Goal: Complete application form: Complete application form

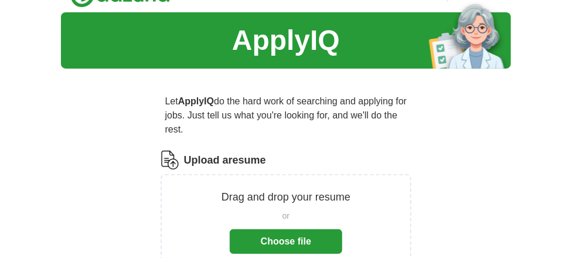
scroll to position [93, 0]
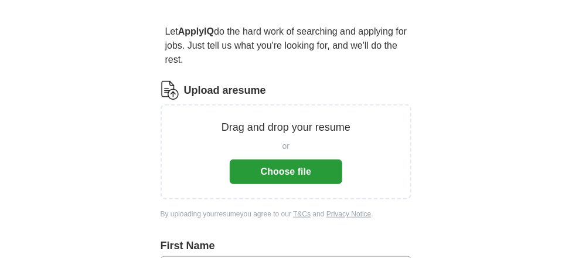
click at [277, 169] on button "Choose file" at bounding box center [286, 171] width 113 height 25
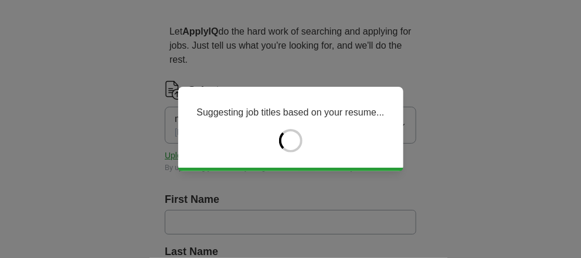
type input "*******"
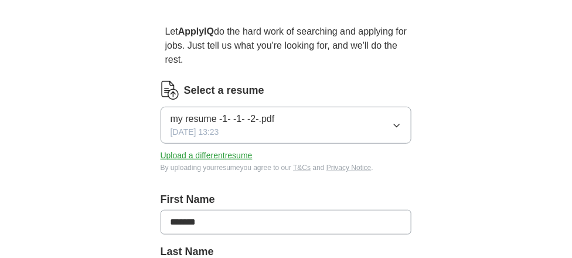
click at [397, 126] on icon "button" at bounding box center [397, 125] width 5 height 3
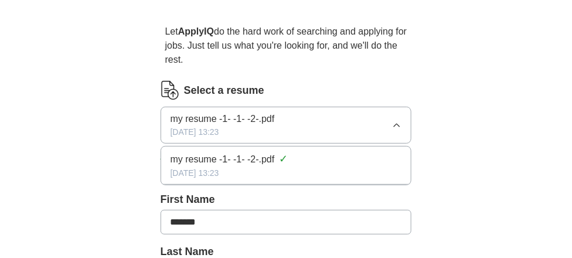
click at [268, 118] on span "my resume -1- -1- -2-.pdf" at bounding box center [223, 119] width 104 height 14
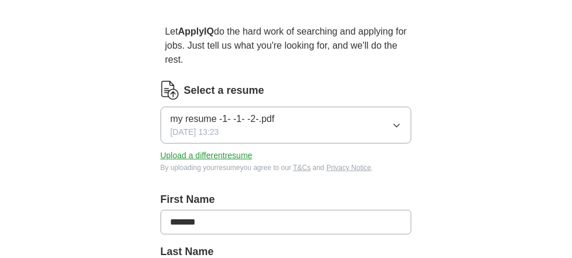
click at [216, 225] on input "*******" at bounding box center [286, 222] width 251 height 25
type input "*"
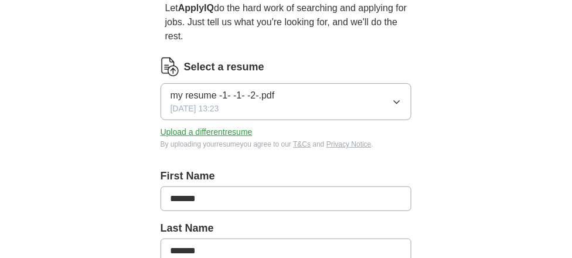
scroll to position [210, 0]
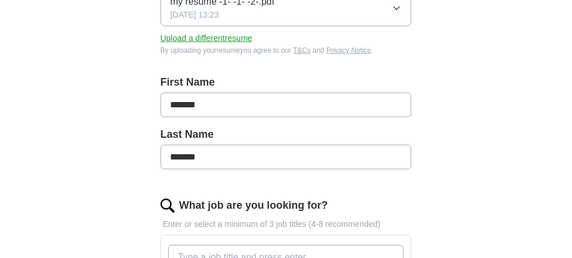
type input "*******"
click at [214, 156] on input "*******" at bounding box center [286, 157] width 251 height 25
type input "*"
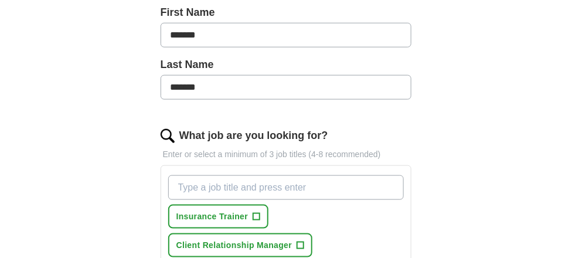
scroll to position [319, 0]
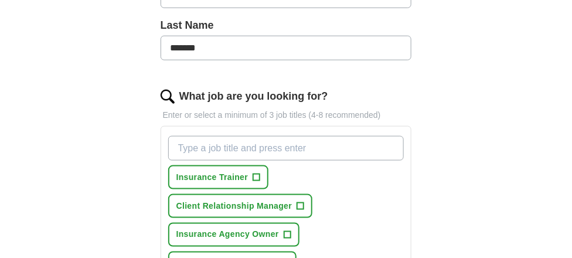
type input "*******"
click at [572, 254] on div "ApplyIQ Let ApplyIQ do the hard work of searching and applying for jobs. Just t…" at bounding box center [286, 193] width 572 height 954
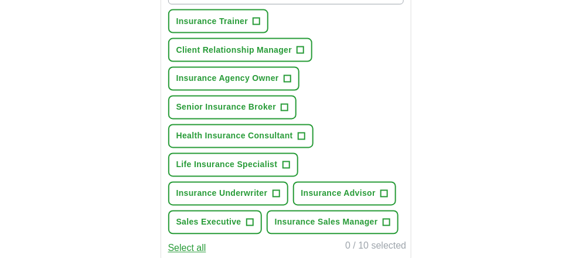
scroll to position [429, 0]
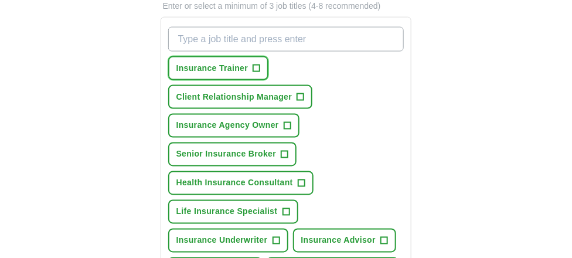
click at [258, 64] on span "+" at bounding box center [256, 68] width 7 height 9
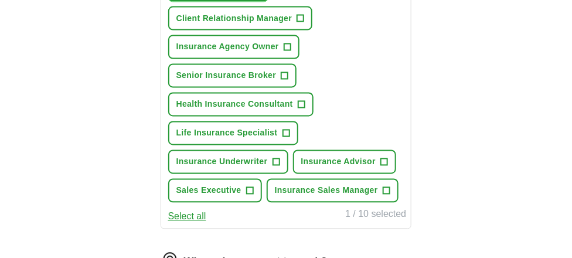
scroll to position [554, 0]
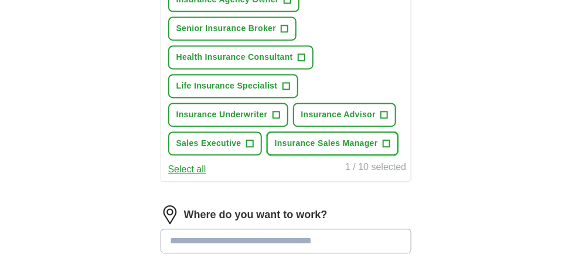
click at [347, 140] on span "Insurance Sales Manager" at bounding box center [326, 144] width 103 height 12
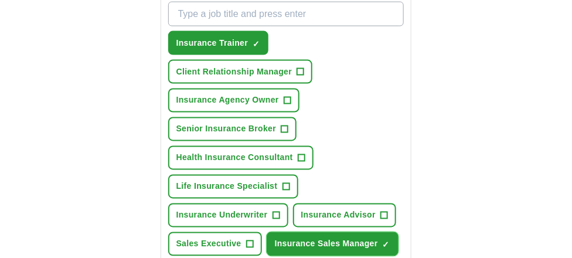
scroll to position [458, 0]
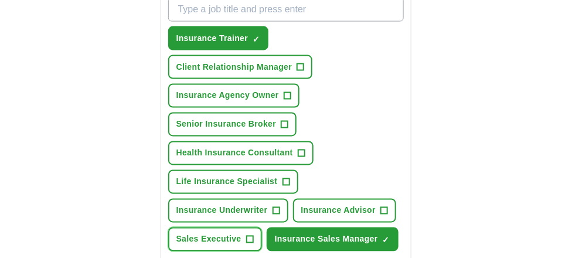
click at [250, 235] on span "+" at bounding box center [249, 239] width 7 height 9
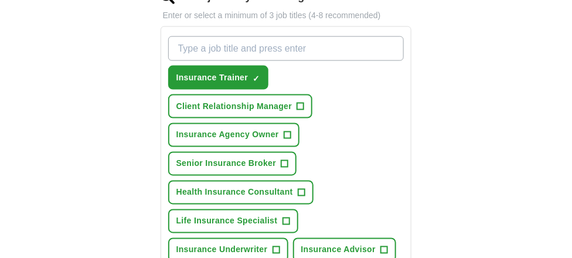
scroll to position [451, 0]
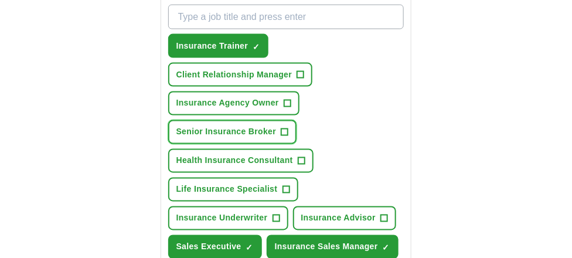
click at [251, 126] on span "Senior Insurance Broker" at bounding box center [226, 132] width 100 height 12
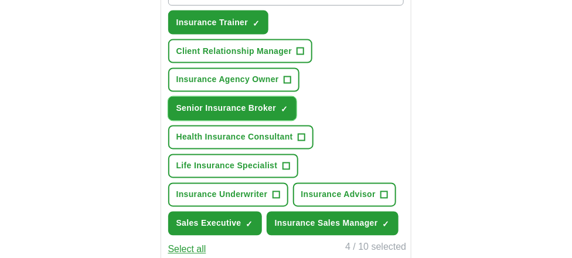
scroll to position [498, 0]
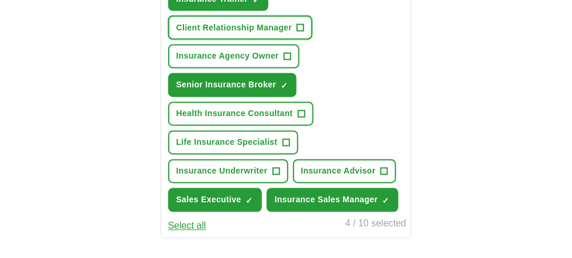
click at [268, 24] on span "Client Relationship Manager" at bounding box center [234, 28] width 116 height 12
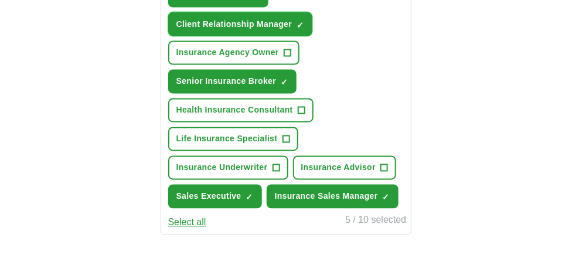
scroll to position [494, 0]
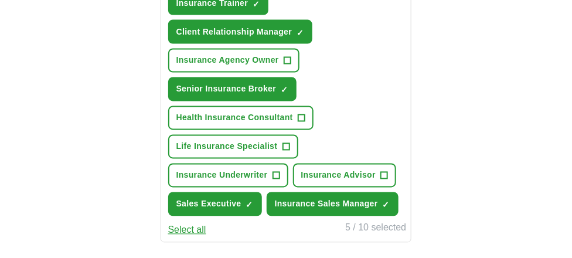
drag, startPoint x: 551, startPoint y: 5, endPoint x: 543, endPoint y: 8, distance: 8.7
click at [543, 8] on div "ApplyIQ Let ApplyIQ do the hard work of searching and applying for jobs. Just t…" at bounding box center [286, 19] width 572 height 954
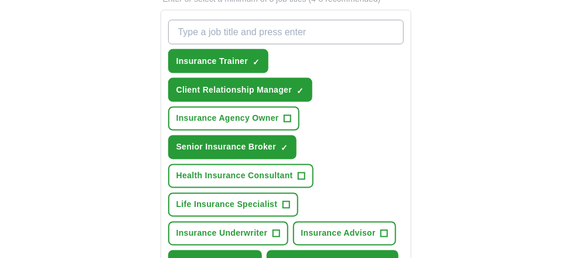
scroll to position [437, 0]
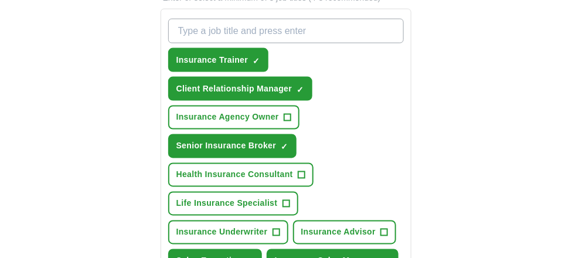
drag, startPoint x: 474, startPoint y: 6, endPoint x: 470, endPoint y: 11, distance: 6.7
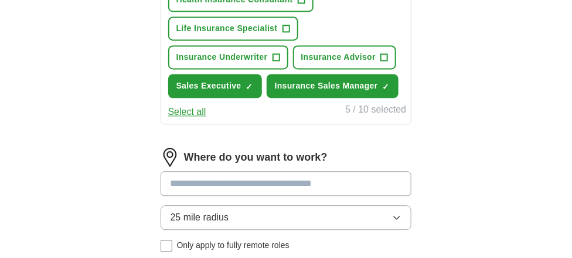
scroll to position [635, 0]
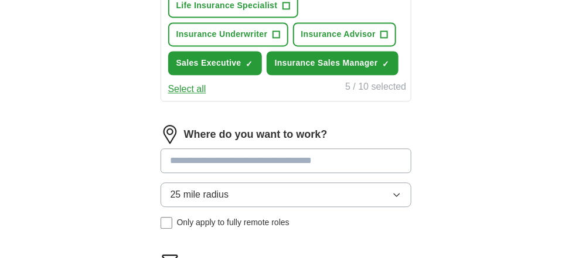
click at [233, 155] on input at bounding box center [286, 160] width 251 height 25
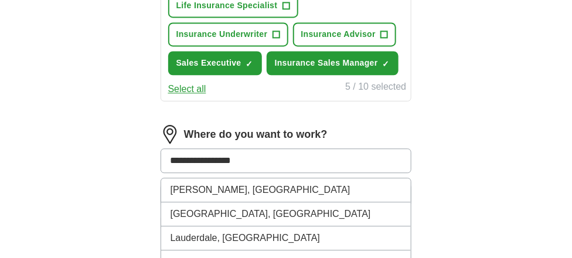
type input "**********"
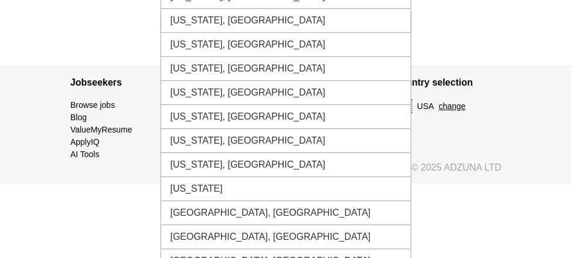
scroll to position [979, 0]
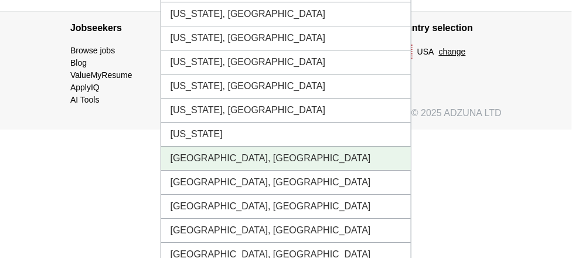
click at [224, 147] on li "[GEOGRAPHIC_DATA], [GEOGRAPHIC_DATA]" at bounding box center [286, 159] width 250 height 24
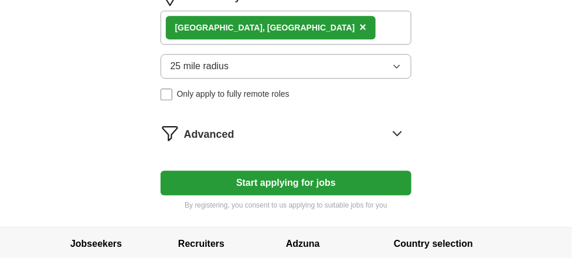
scroll to position [757, 0]
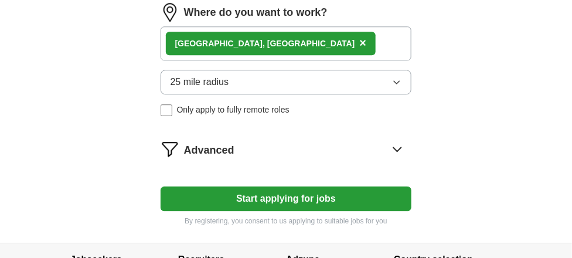
click at [396, 77] on icon "button" at bounding box center [396, 81] width 9 height 9
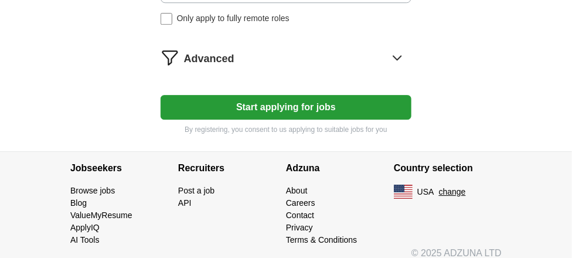
scroll to position [851, 0]
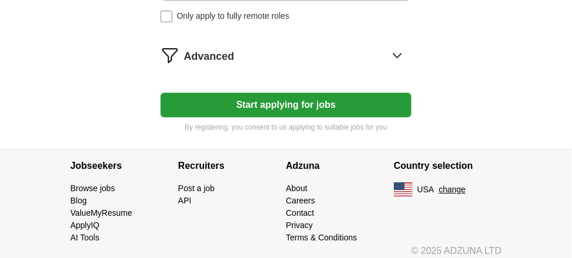
click at [292, 96] on button "Start applying for jobs" at bounding box center [286, 105] width 251 height 25
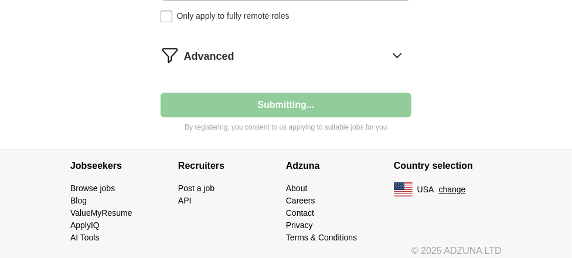
scroll to position [0, 0]
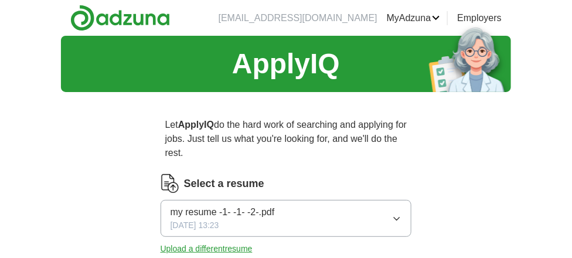
select select "**"
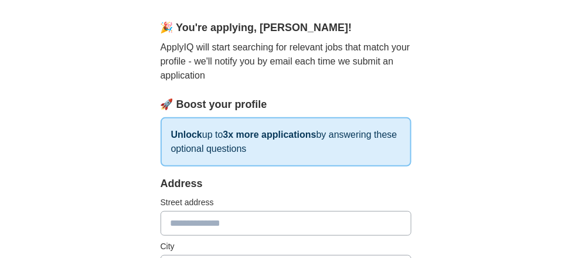
scroll to position [117, 0]
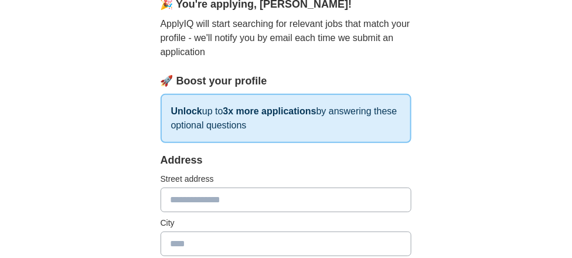
click at [179, 199] on input "text" at bounding box center [286, 200] width 251 height 25
type input "**********"
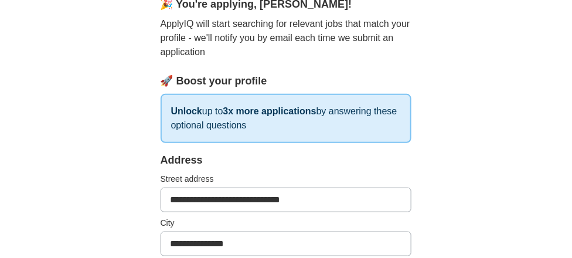
type input "*******"
type input "**********"
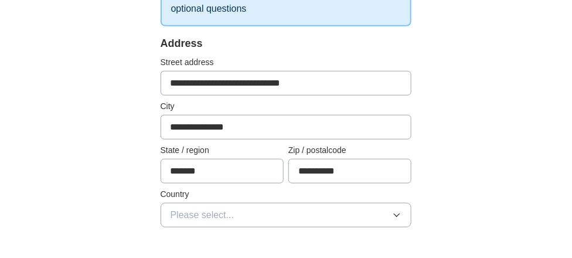
scroll to position [265, 0]
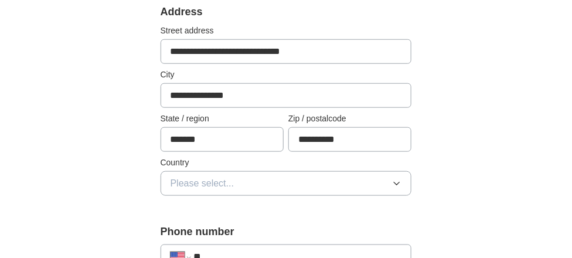
click at [397, 181] on icon "button" at bounding box center [396, 183] width 9 height 9
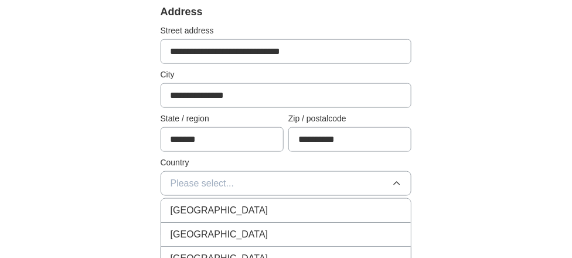
click at [191, 229] on span "[GEOGRAPHIC_DATA]" at bounding box center [220, 234] width 98 height 14
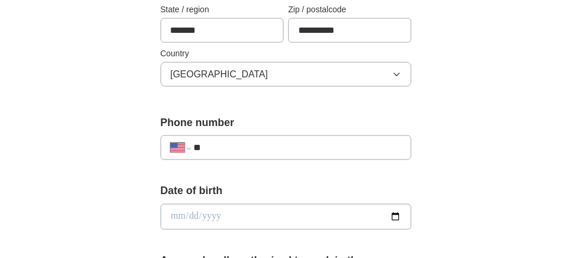
scroll to position [437, 0]
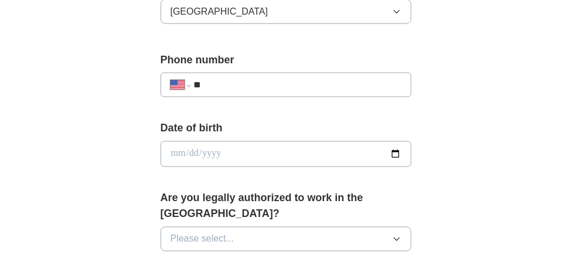
click at [181, 148] on input "date" at bounding box center [286, 154] width 251 height 26
type input "**********"
click at [396, 238] on icon "button" at bounding box center [397, 239] width 5 height 3
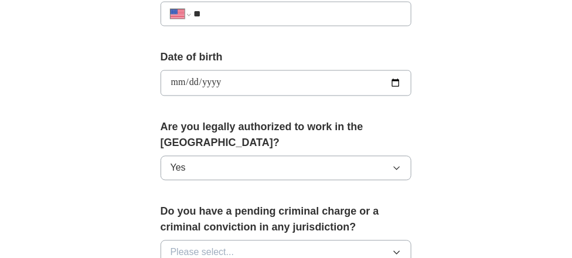
scroll to position [531, 0]
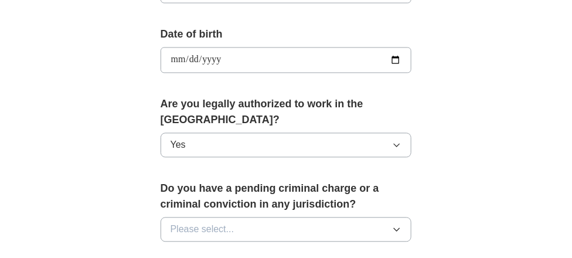
click at [399, 229] on icon "button" at bounding box center [397, 230] width 5 height 3
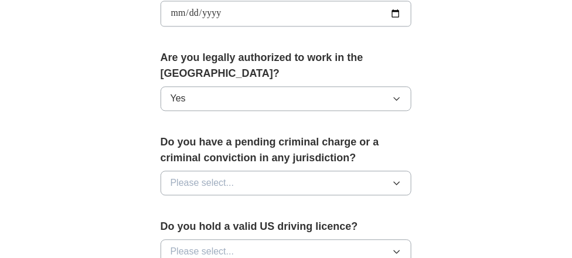
scroll to position [593, 0]
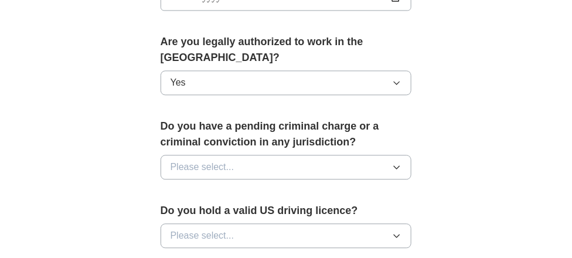
click at [399, 166] on icon "button" at bounding box center [397, 167] width 5 height 3
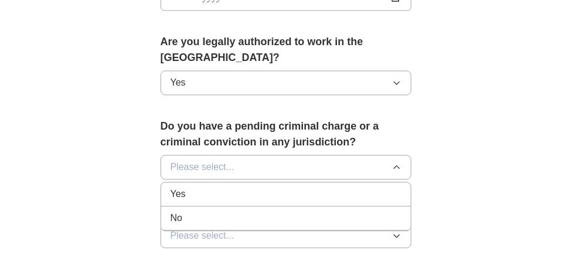
click at [179, 211] on span "No" at bounding box center [177, 218] width 12 height 14
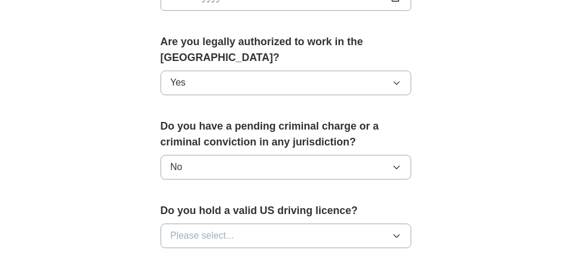
click at [398, 234] on icon "button" at bounding box center [397, 235] width 5 height 3
click at [180, 256] on span "Yes" at bounding box center [178, 263] width 15 height 14
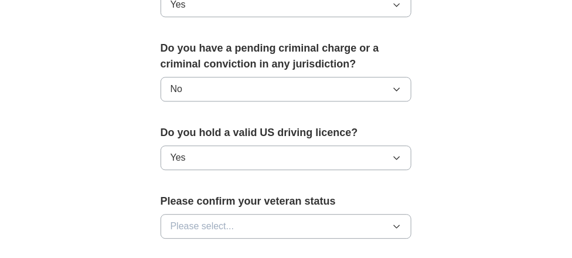
scroll to position [679, 0]
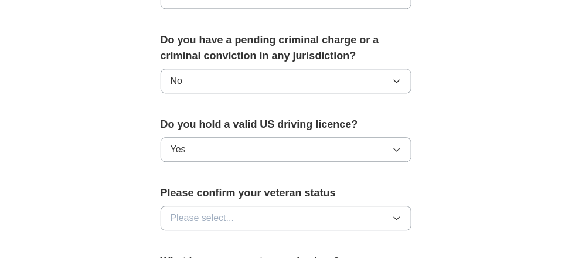
click at [396, 213] on icon "button" at bounding box center [396, 217] width 9 height 9
click at [216, 238] on span "Not applicable" at bounding box center [200, 245] width 59 height 14
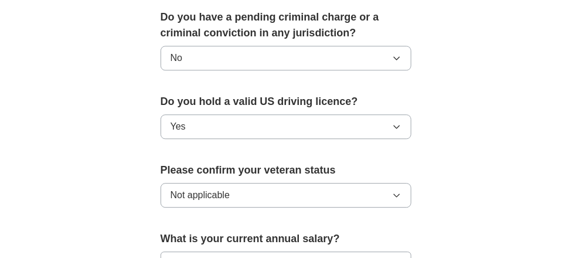
scroll to position [796, 0]
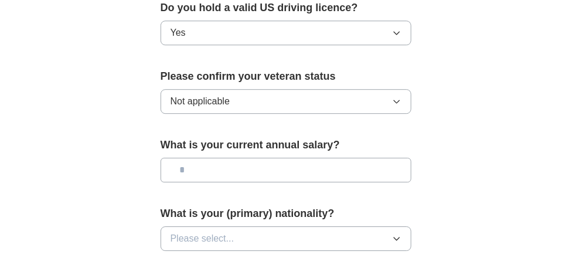
click at [398, 237] on icon "button" at bounding box center [397, 238] width 5 height 3
click at [189, 158] on input "text" at bounding box center [286, 170] width 251 height 25
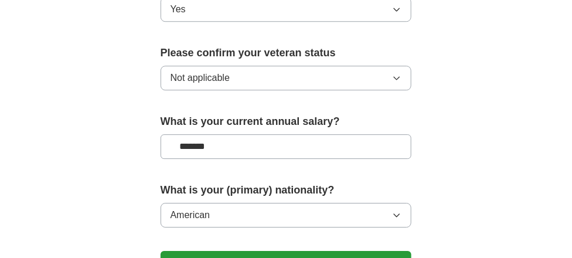
scroll to position [859, 0]
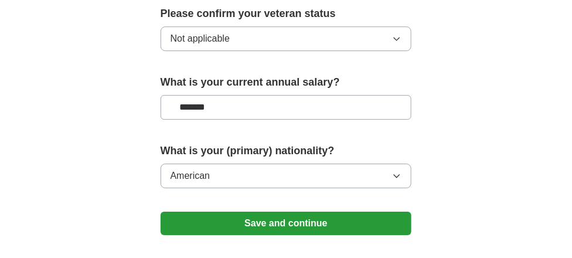
type input "*******"
click at [266, 212] on button "Save and continue" at bounding box center [286, 223] width 251 height 23
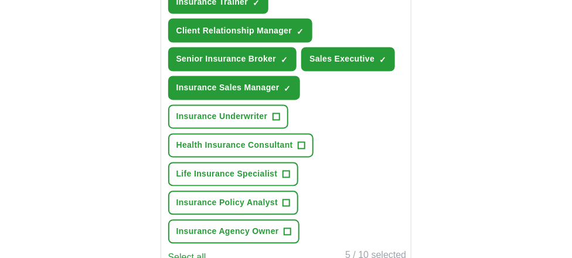
scroll to position [522, 0]
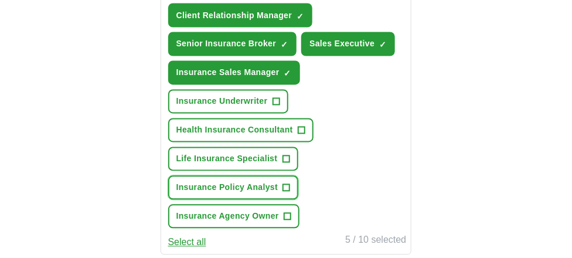
click at [212, 182] on span "Insurance Policy Analyst" at bounding box center [227, 188] width 102 height 12
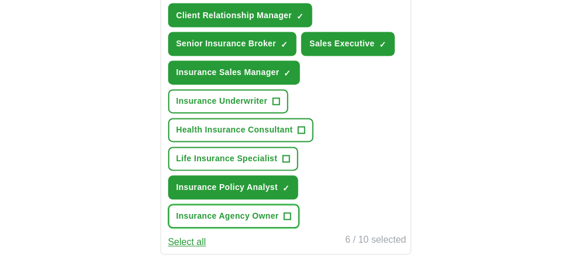
click at [206, 210] on span "Insurance Agency Owner" at bounding box center [227, 216] width 103 height 12
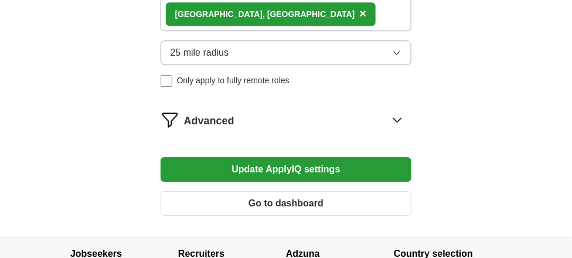
scroll to position [866, 0]
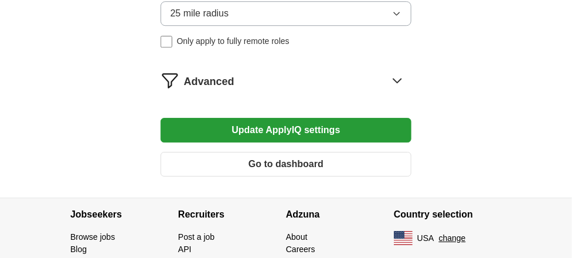
click at [251, 120] on button "Update ApplyIQ settings" at bounding box center [286, 130] width 251 height 25
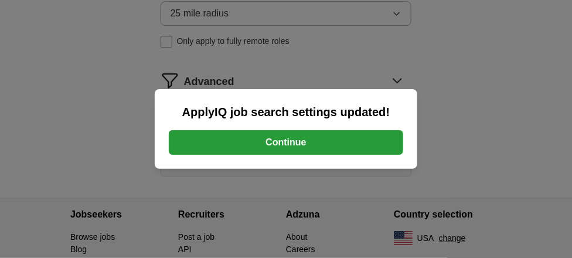
click at [285, 144] on button "Continue" at bounding box center [286, 142] width 234 height 25
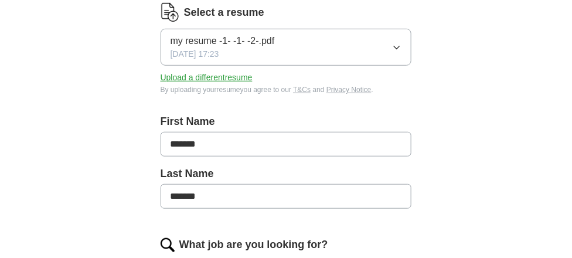
scroll to position [195, 0]
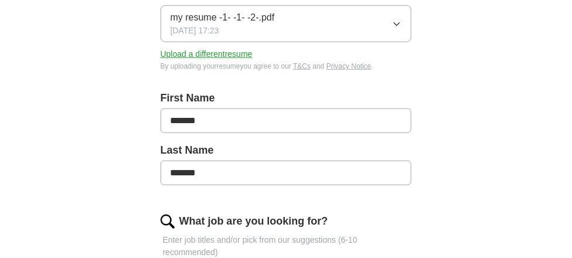
click at [570, 251] on div "ApplyIQ Let ApplyIQ do the hard work of searching and applying for jobs. Just t…" at bounding box center [286, 251] width 572 height 820
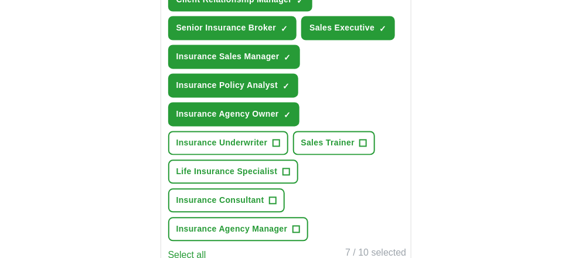
scroll to position [593, 0]
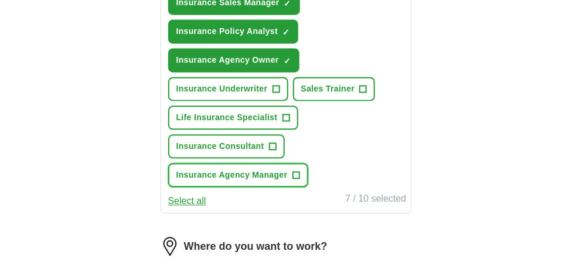
click at [296, 171] on span "+" at bounding box center [296, 175] width 7 height 9
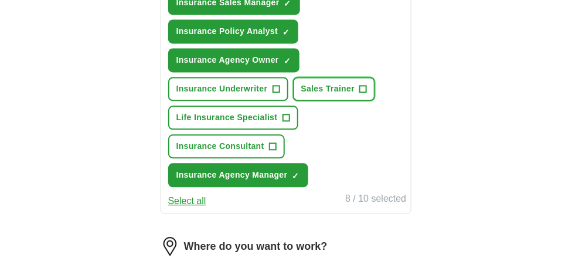
click at [359, 81] on button "Sales Trainer +" at bounding box center [334, 89] width 83 height 24
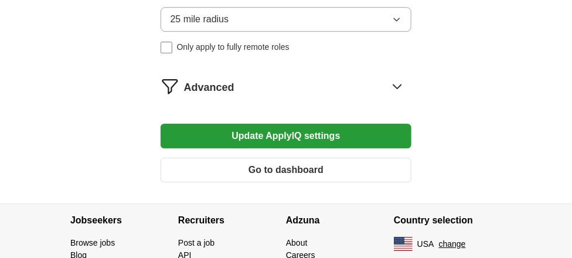
scroll to position [943, 0]
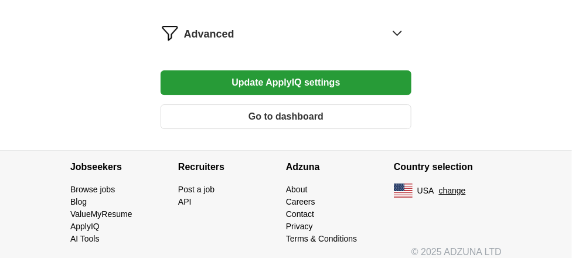
click at [291, 74] on button "Update ApplyIQ settings" at bounding box center [286, 82] width 251 height 25
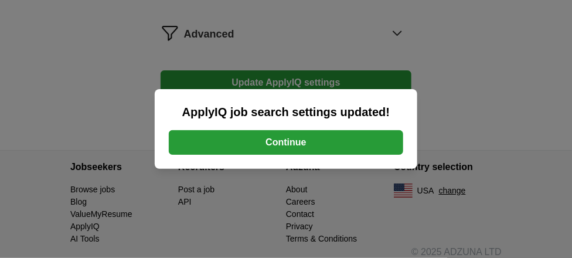
click at [285, 141] on button "Continue" at bounding box center [286, 142] width 234 height 25
